Goal: Find specific page/section: Find specific page/section

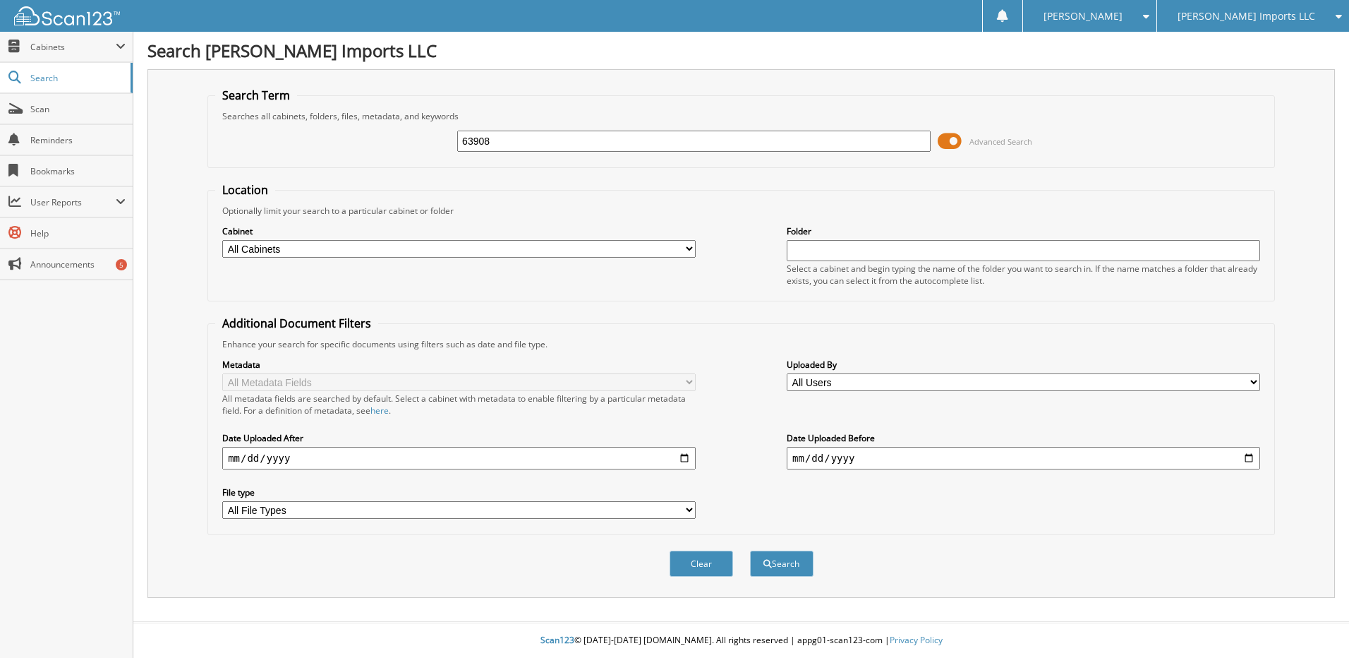
type input "63908"
click at [750, 550] on button "Search" at bounding box center [782, 563] width 64 height 26
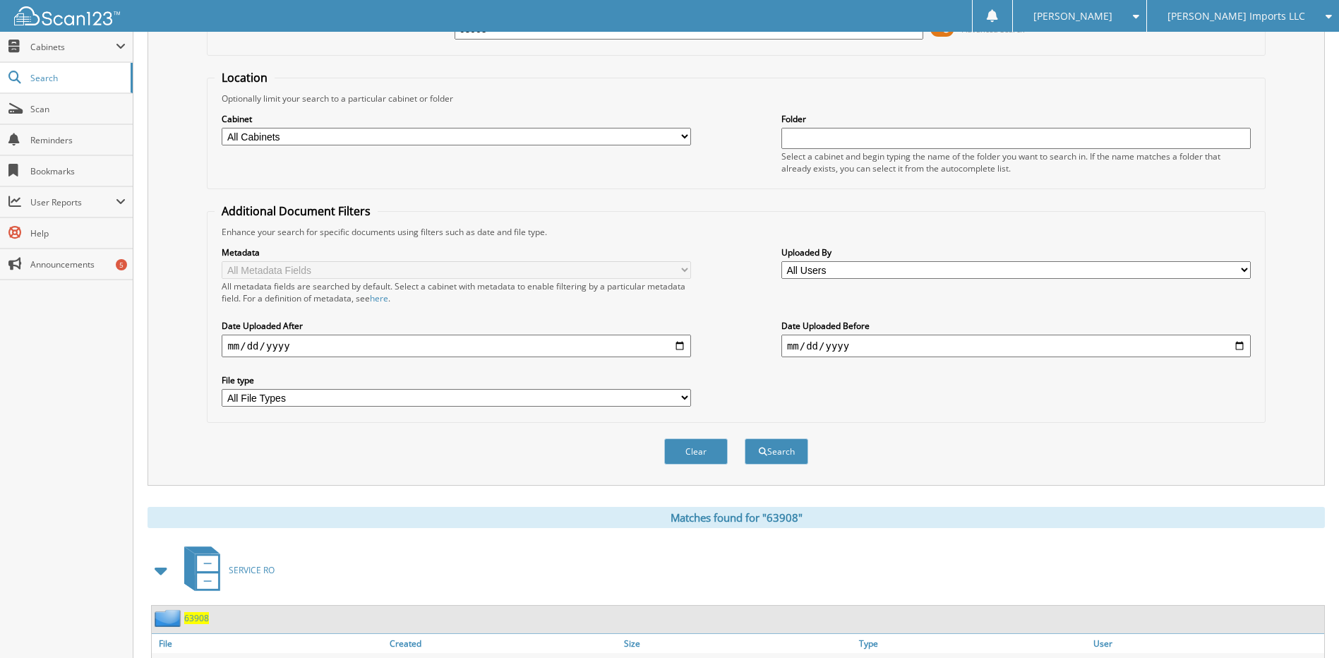
scroll to position [186, 0]
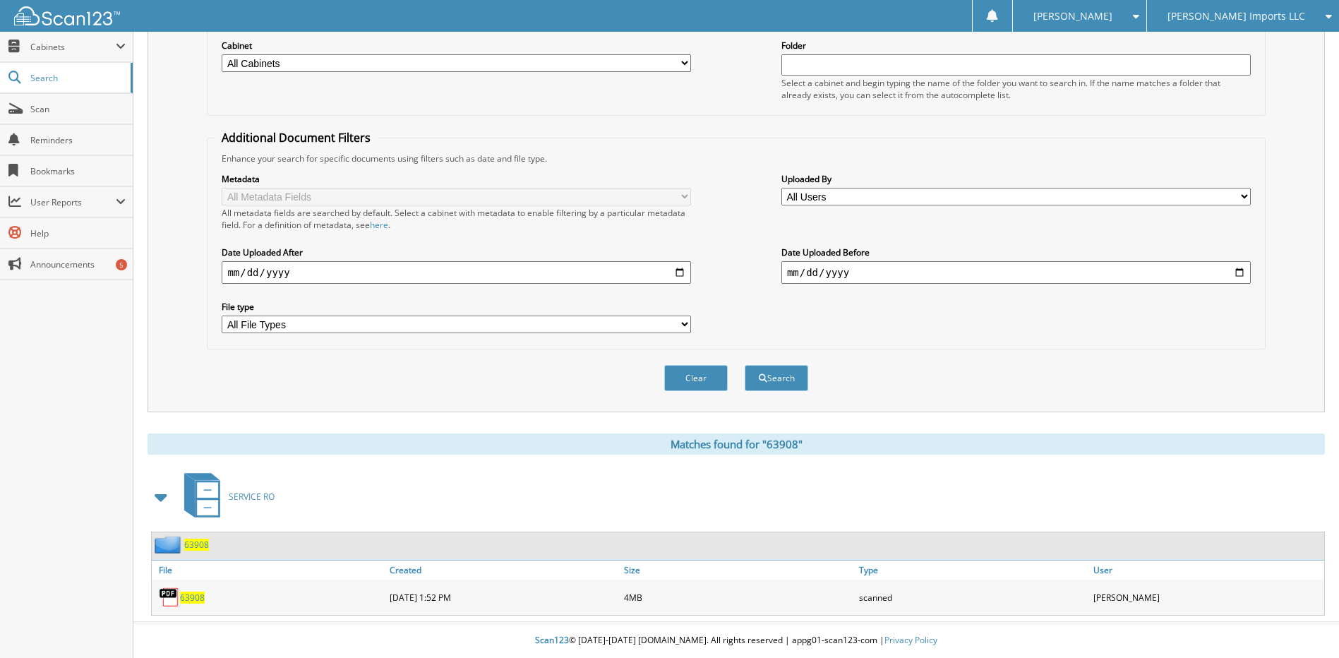
click at [188, 596] on span "63908" at bounding box center [192, 597] width 25 height 12
